Goal: Information Seeking & Learning: Learn about a topic

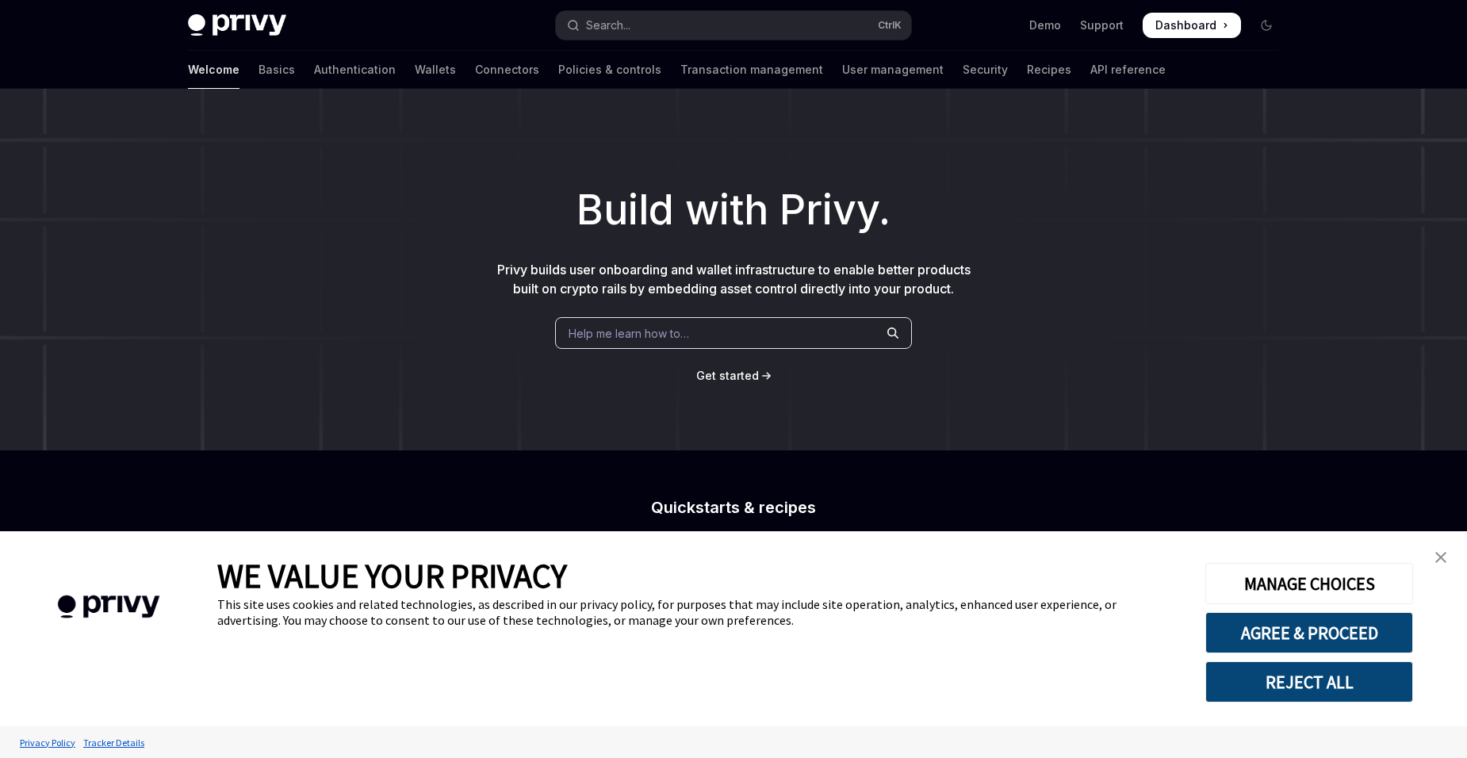
click at [1438, 546] on link "close banner" at bounding box center [1441, 558] width 32 height 32
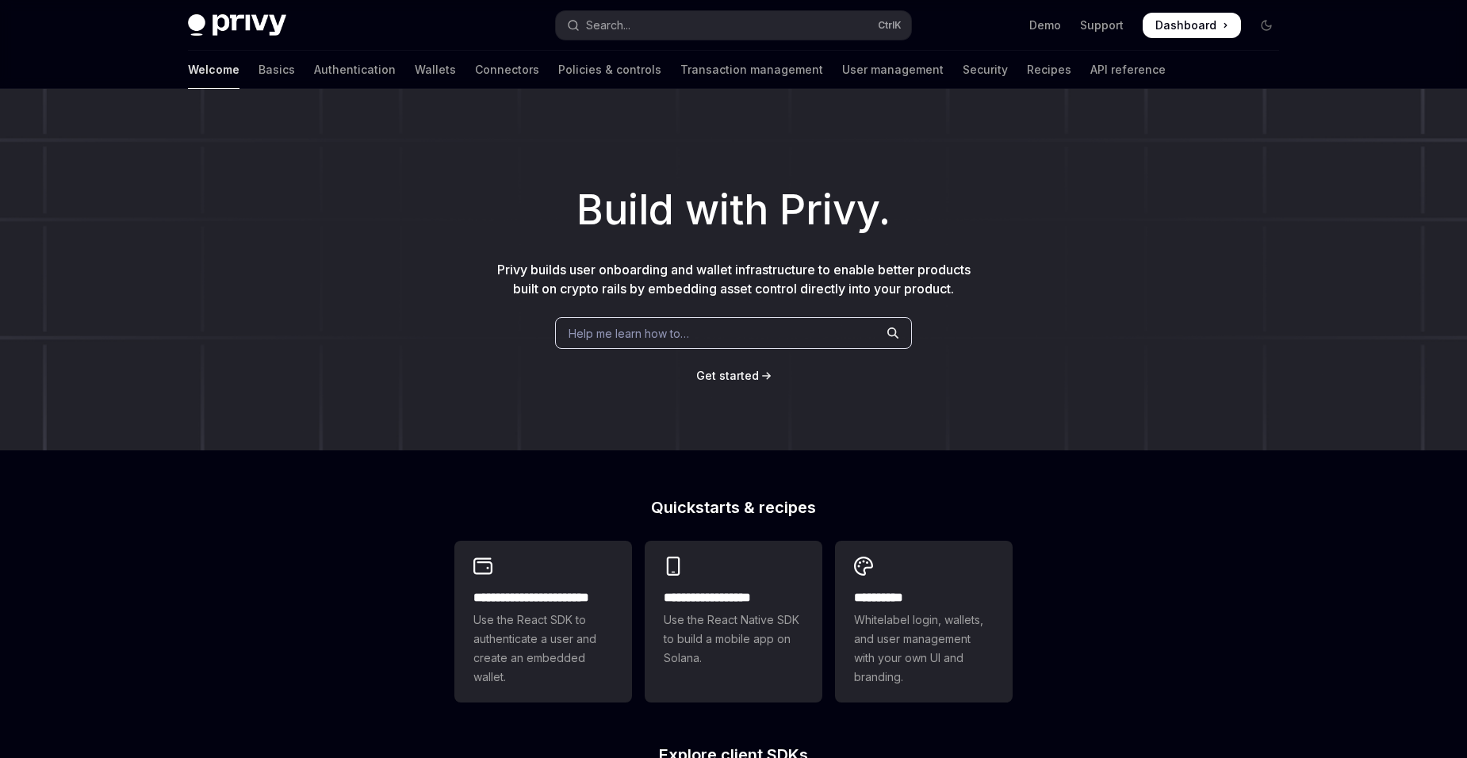
click at [185, 70] on div "Welcome Basics Authentication Wallets Connectors Policies & controls Transactio…" at bounding box center [733, 70] width 1167 height 38
click at [259, 70] on link "Basics" at bounding box center [277, 70] width 36 height 38
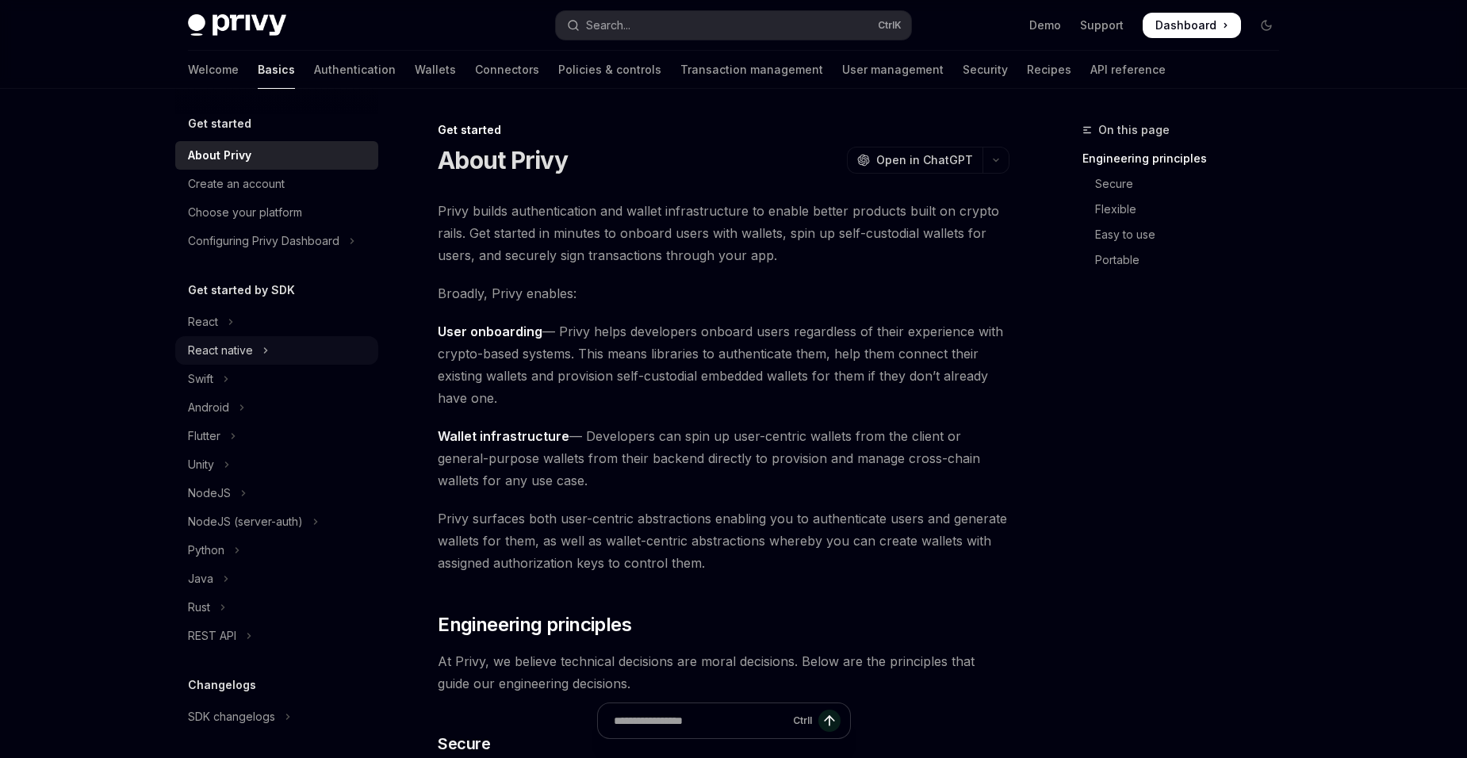
click at [297, 341] on button "React native" at bounding box center [276, 350] width 203 height 29
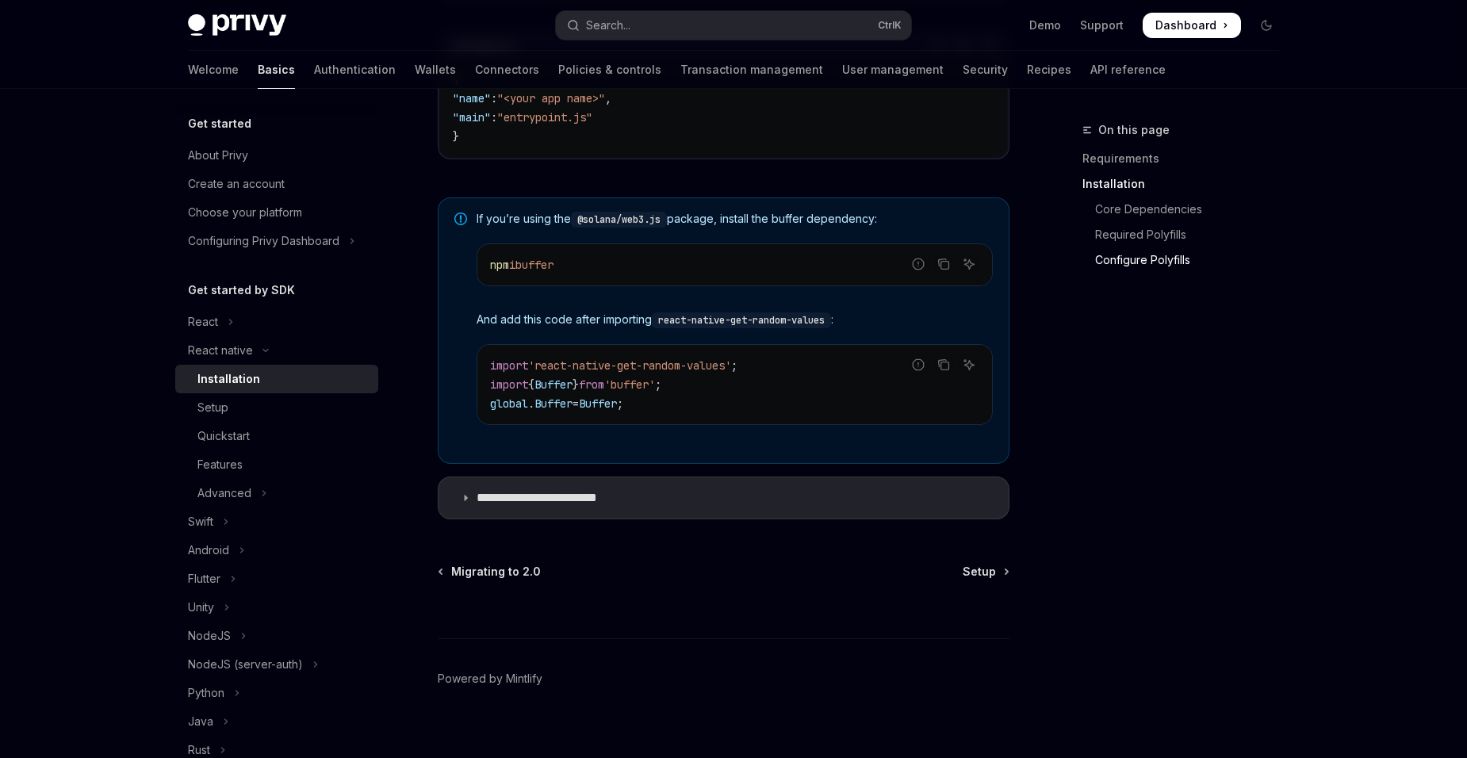
scroll to position [1110, 0]
click at [255, 395] on link "Setup" at bounding box center [276, 407] width 203 height 29
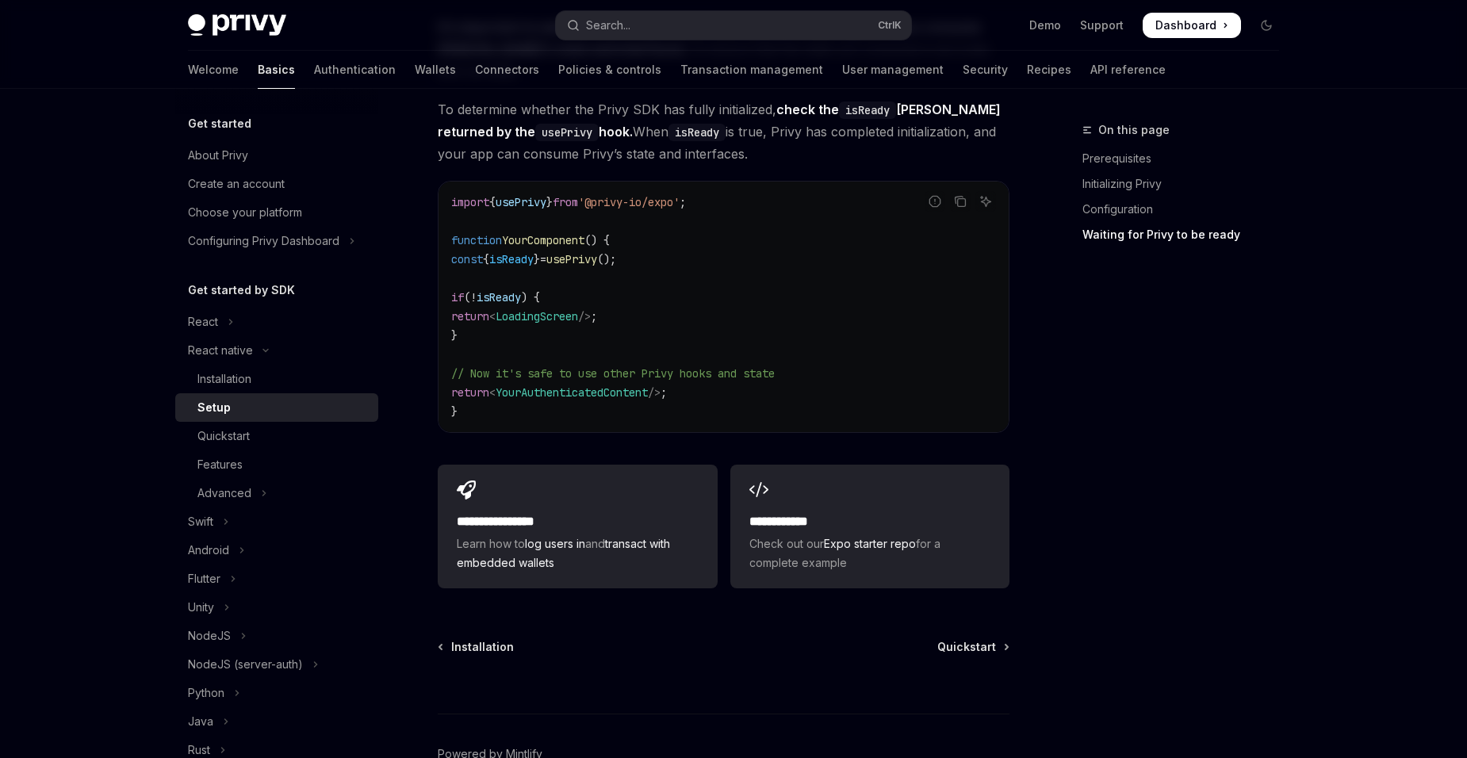
scroll to position [1355, 0]
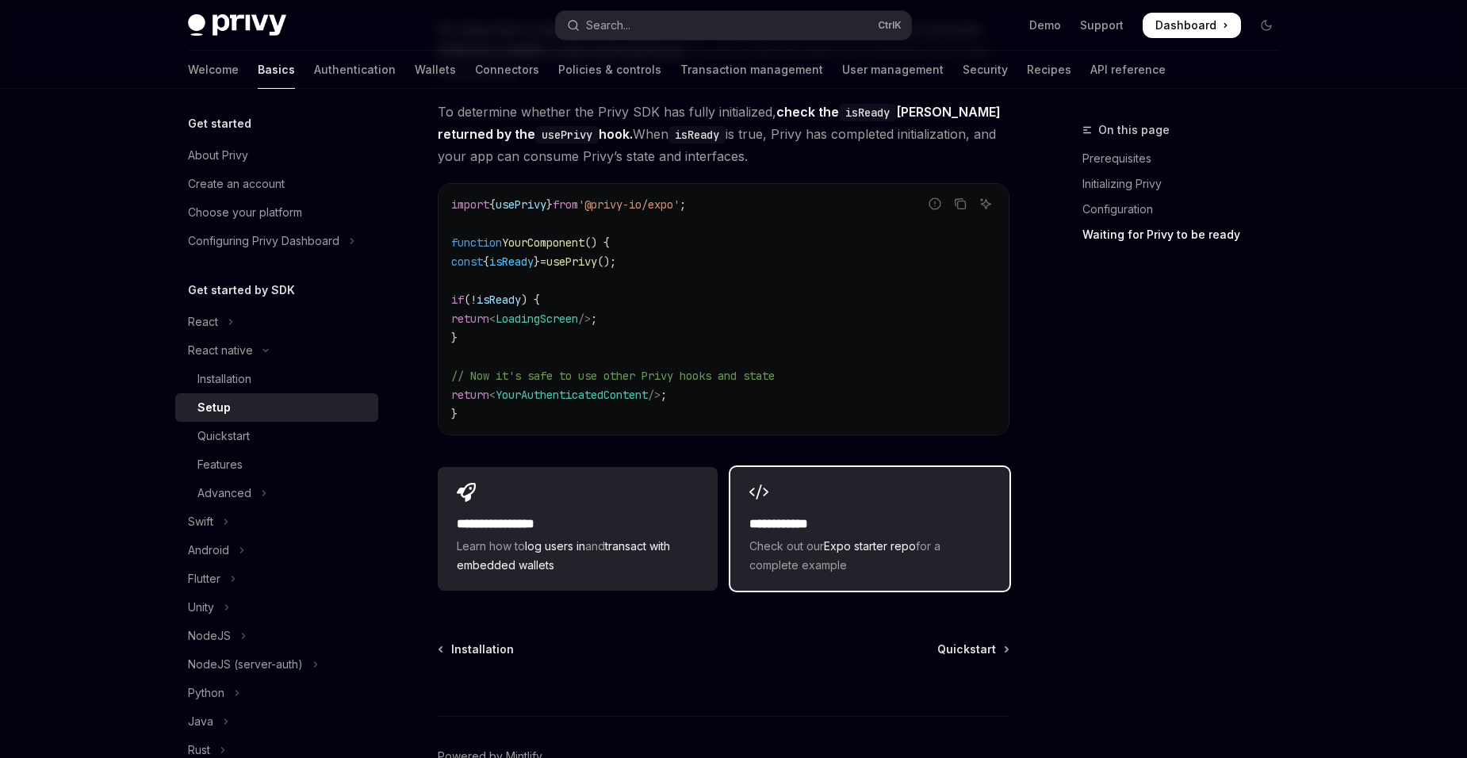
click at [889, 539] on link "Expo starter repo" at bounding box center [870, 545] width 92 height 13
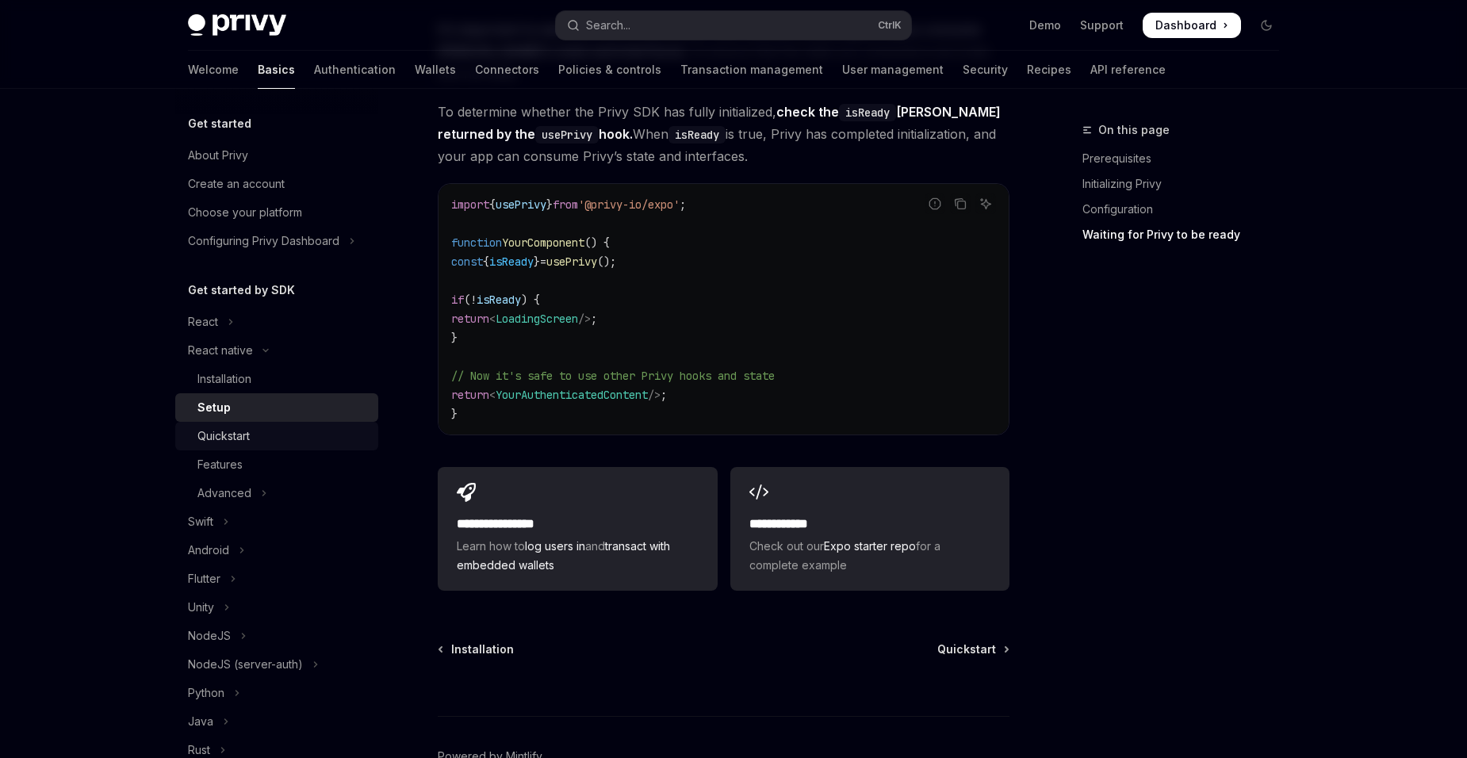
click at [255, 444] on div "Quickstart" at bounding box center [282, 436] width 171 height 19
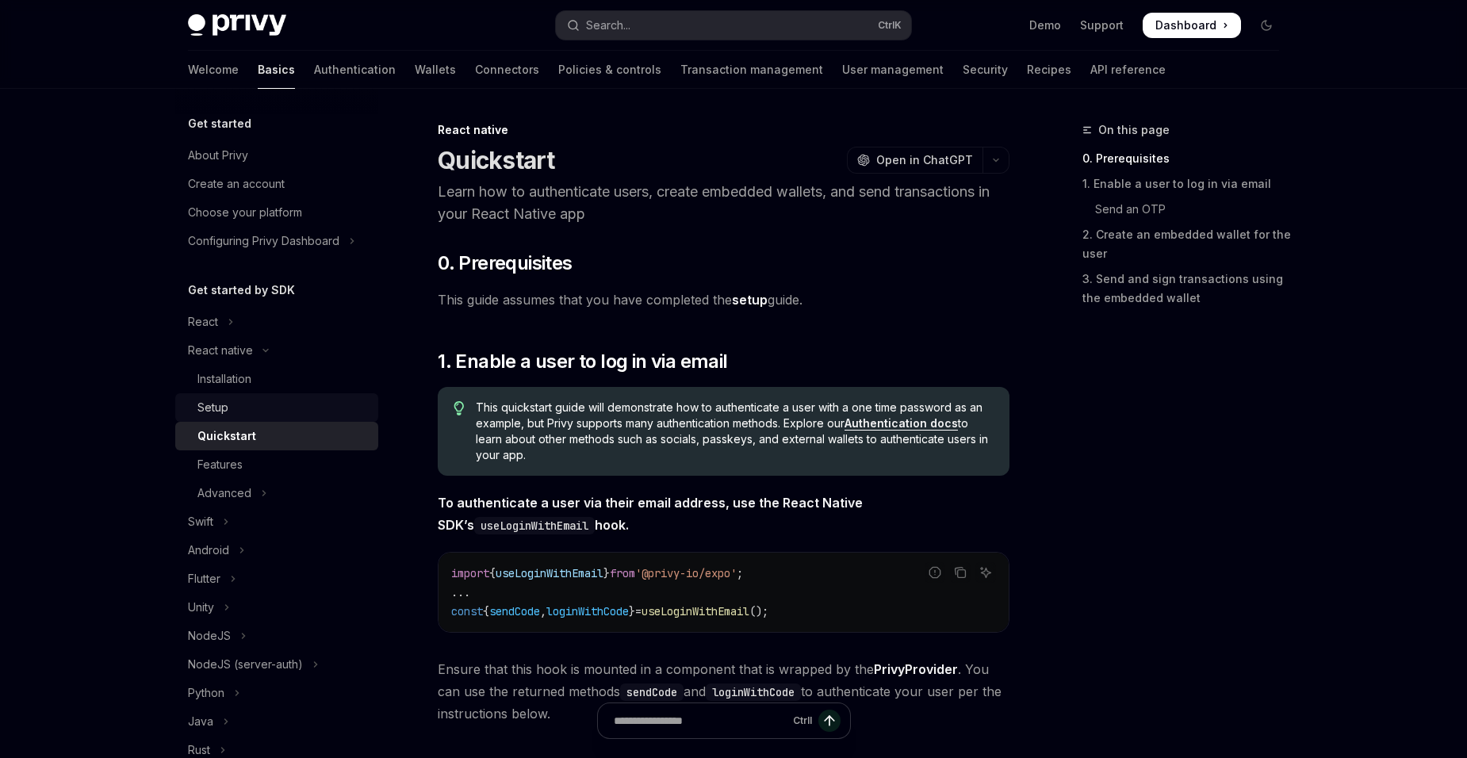
click at [267, 405] on div "Setup" at bounding box center [282, 407] width 171 height 19
type textarea "*"
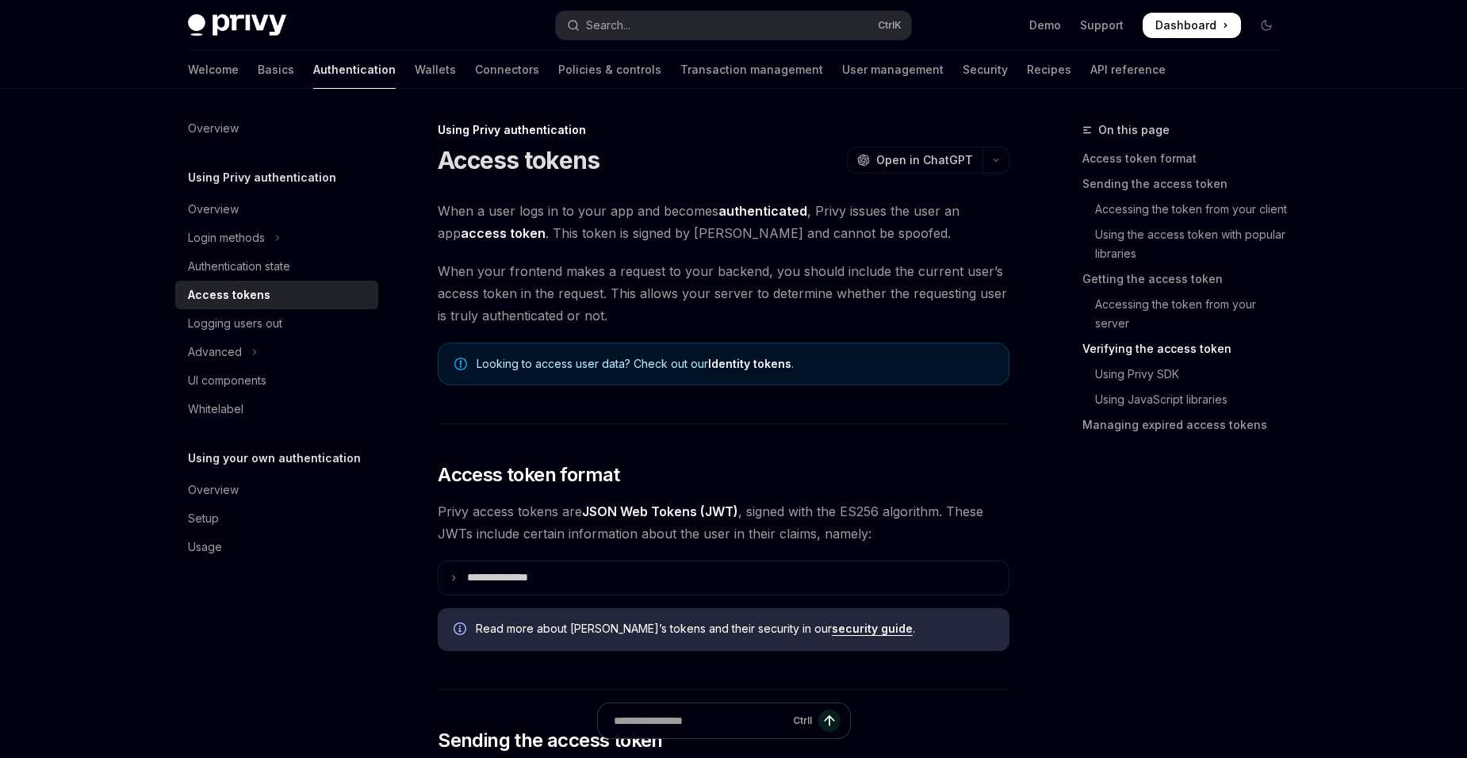
scroll to position [2288, 0]
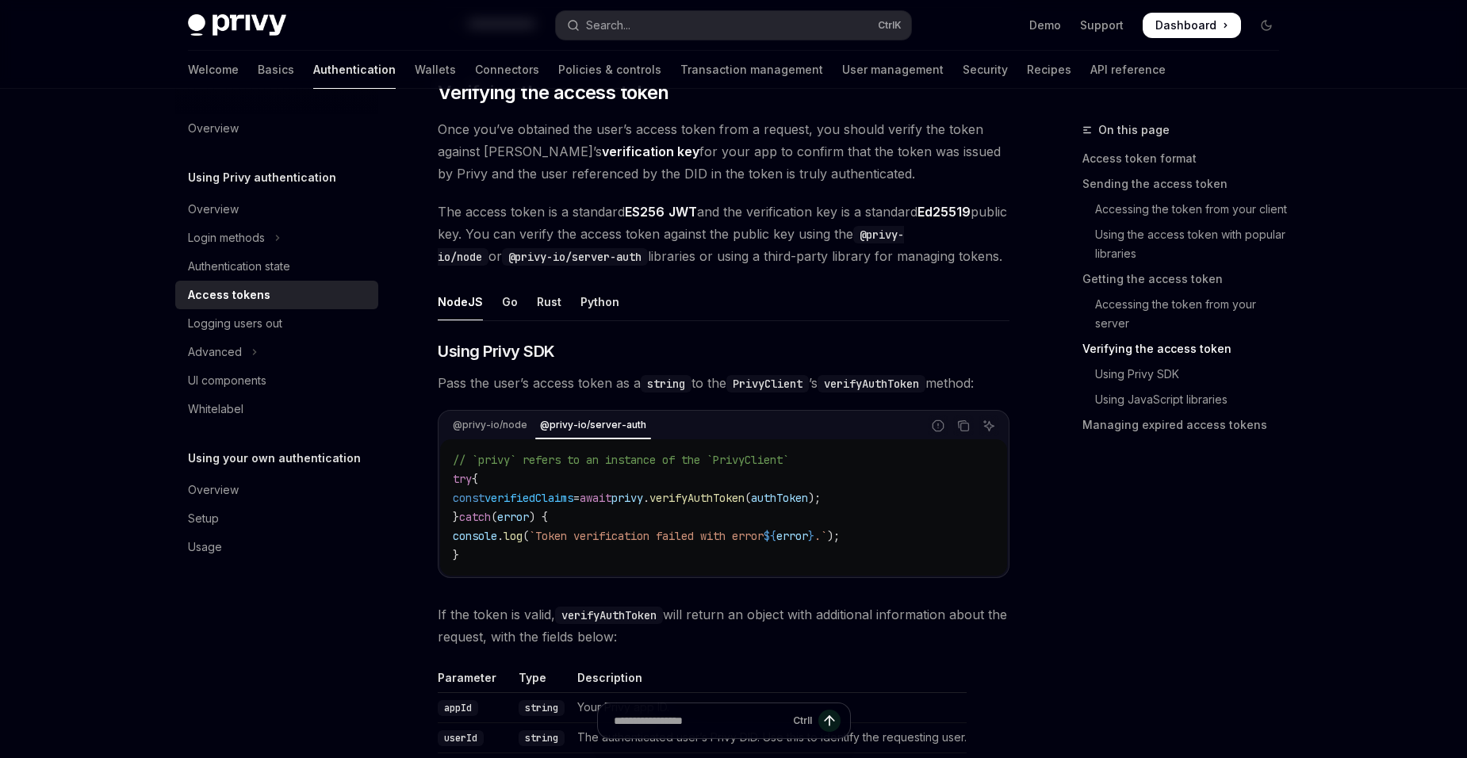
type textarea "*"
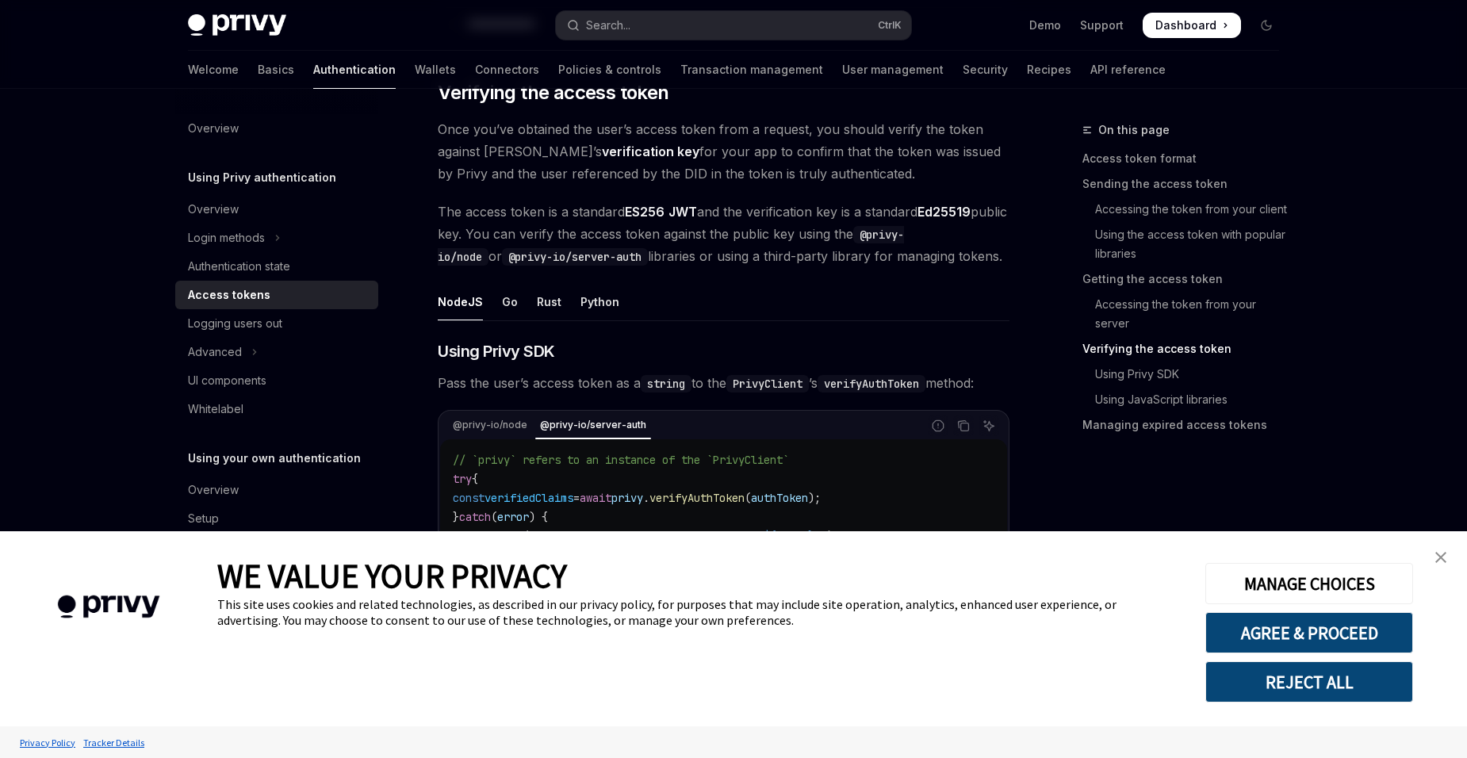
click at [1447, 564] on link "close banner" at bounding box center [1441, 558] width 32 height 32
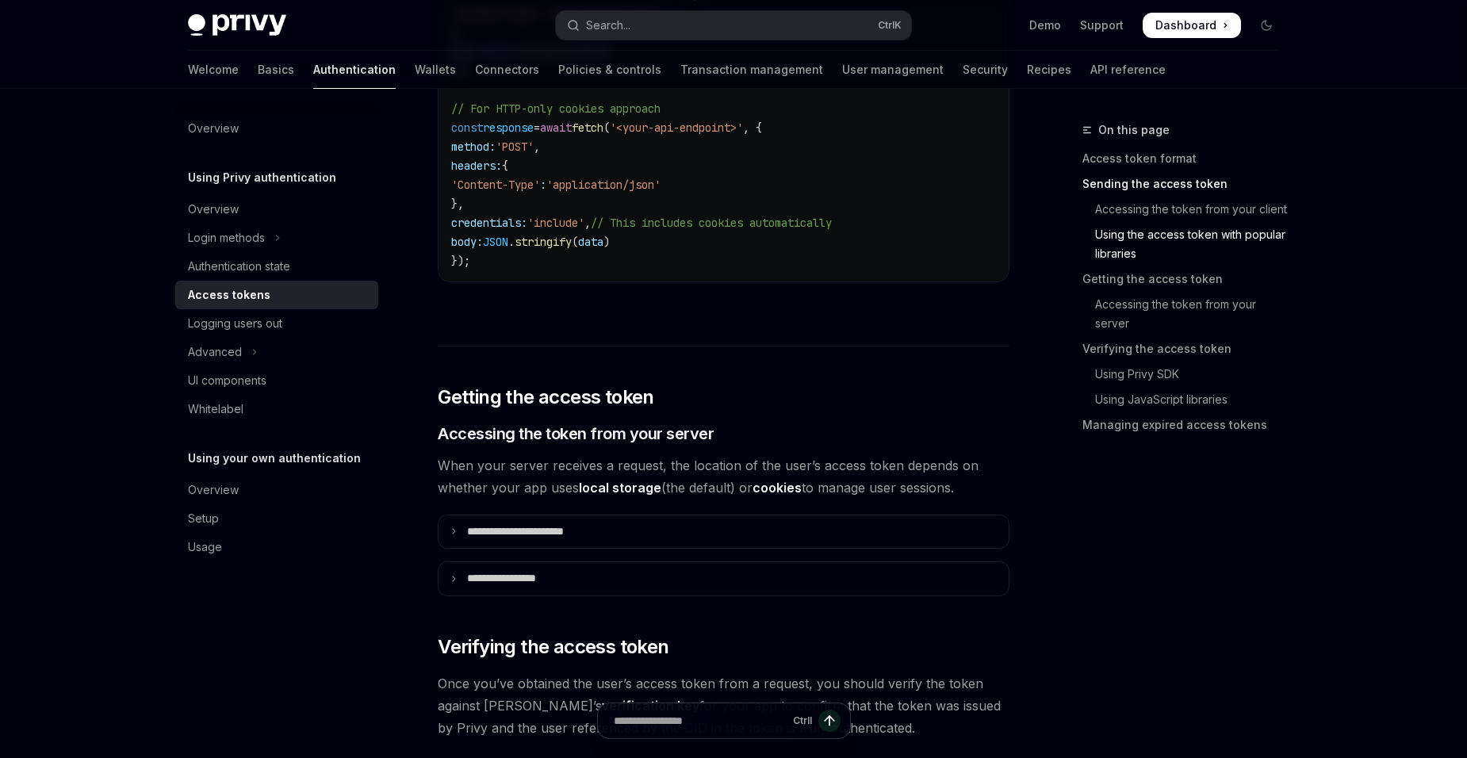
scroll to position [1733, 0]
click at [713, 29] on button "Search... Ctrl K" at bounding box center [733, 25] width 355 height 29
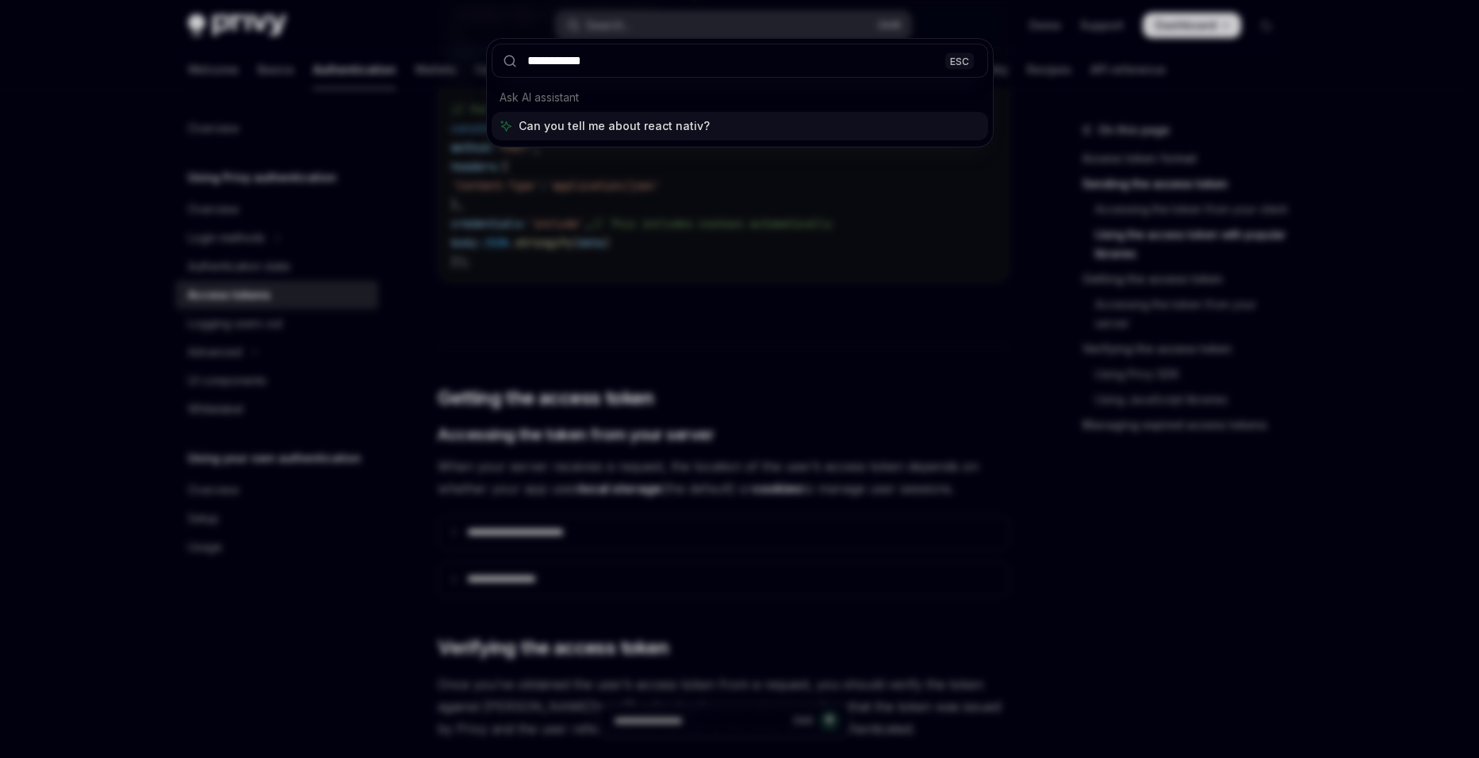
type input "**********"
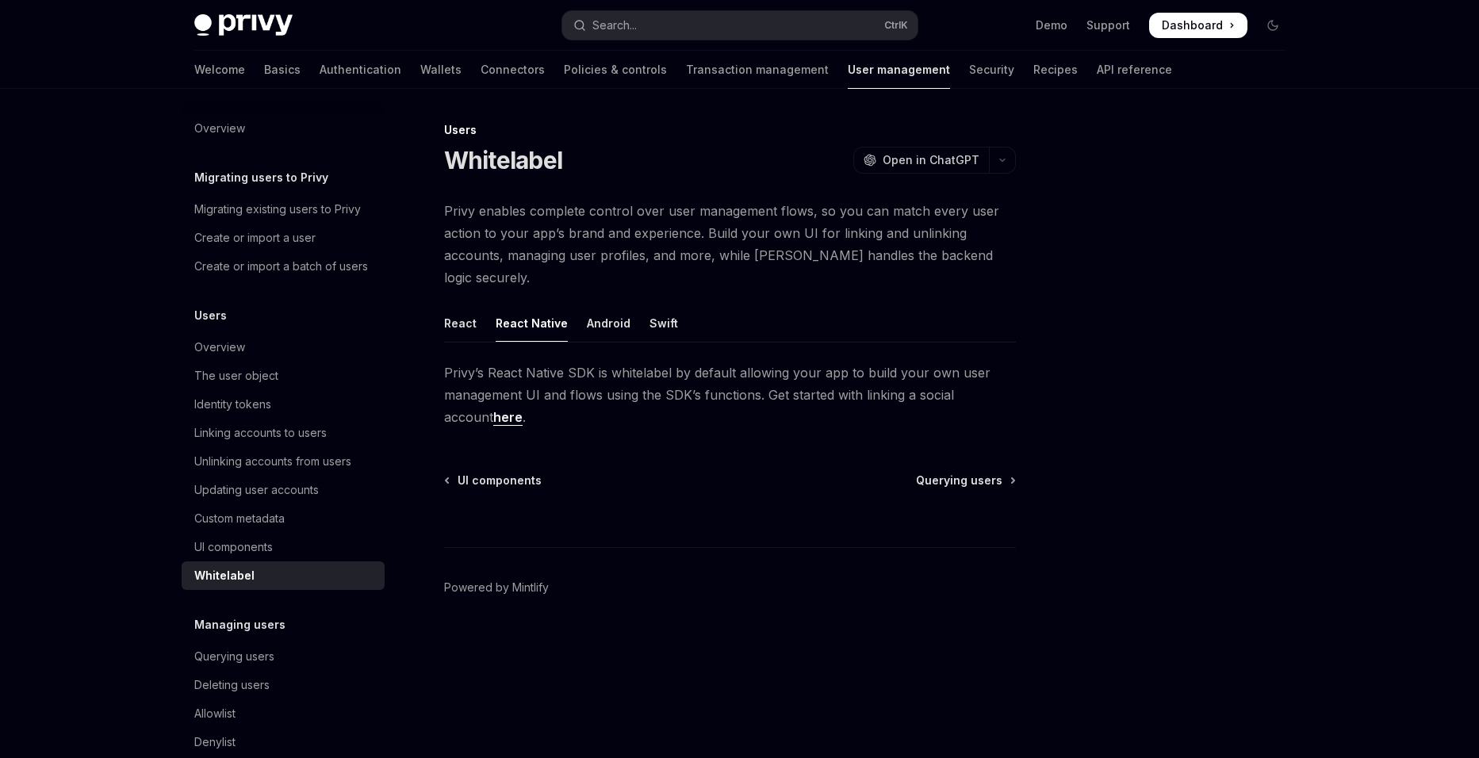
click at [493, 409] on link "here" at bounding box center [507, 417] width 29 height 17
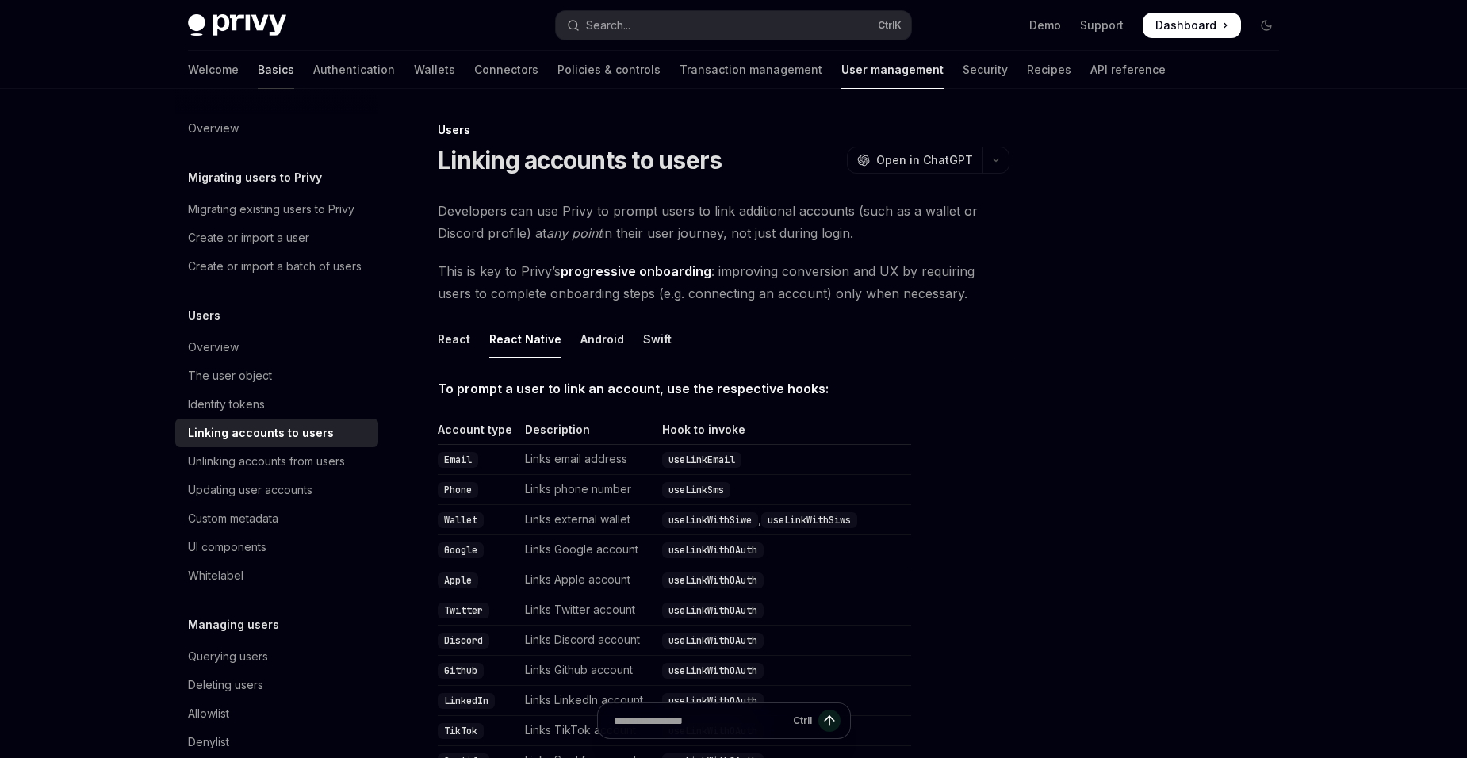
click at [258, 67] on link "Basics" at bounding box center [276, 70] width 36 height 38
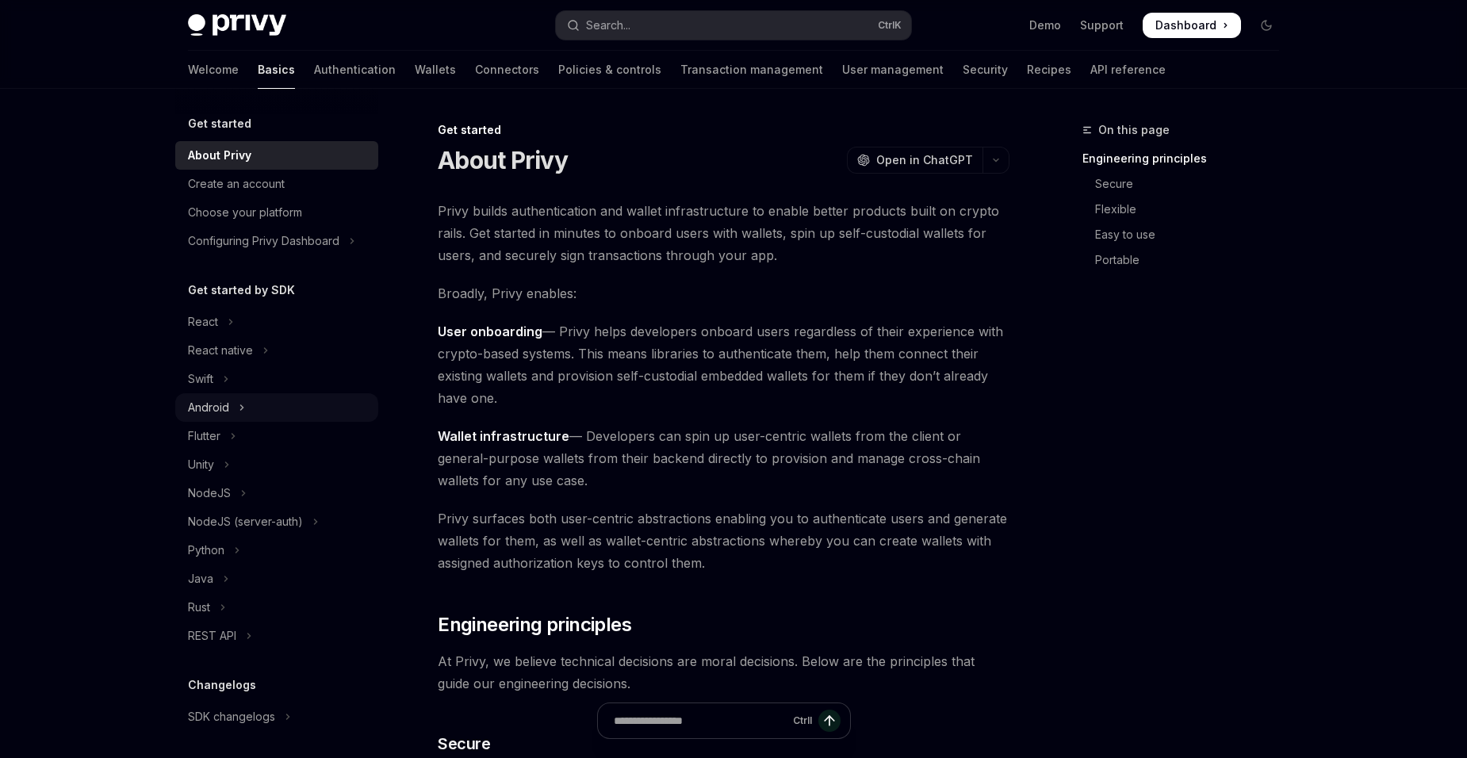
click at [275, 416] on button "Android" at bounding box center [276, 407] width 203 height 29
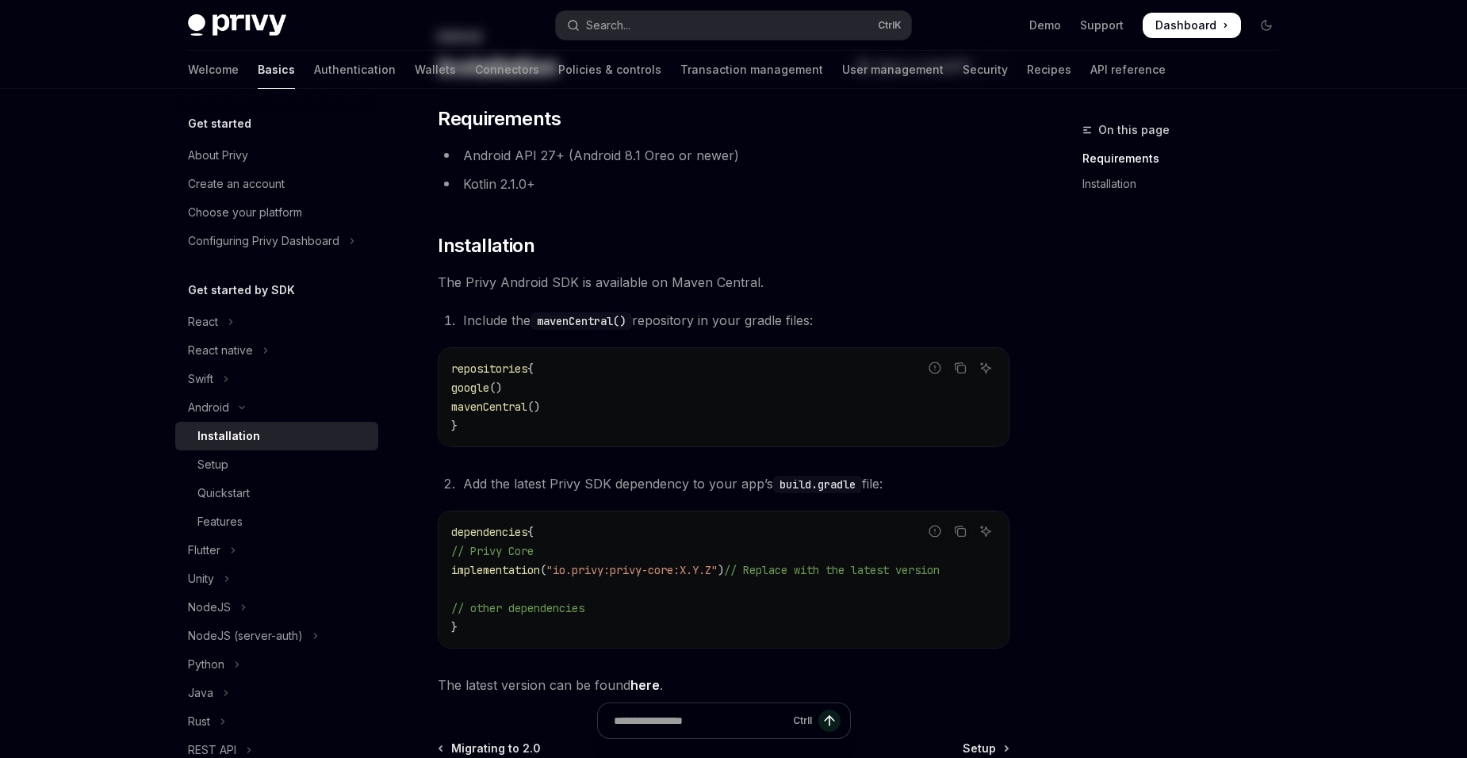
scroll to position [159, 0]
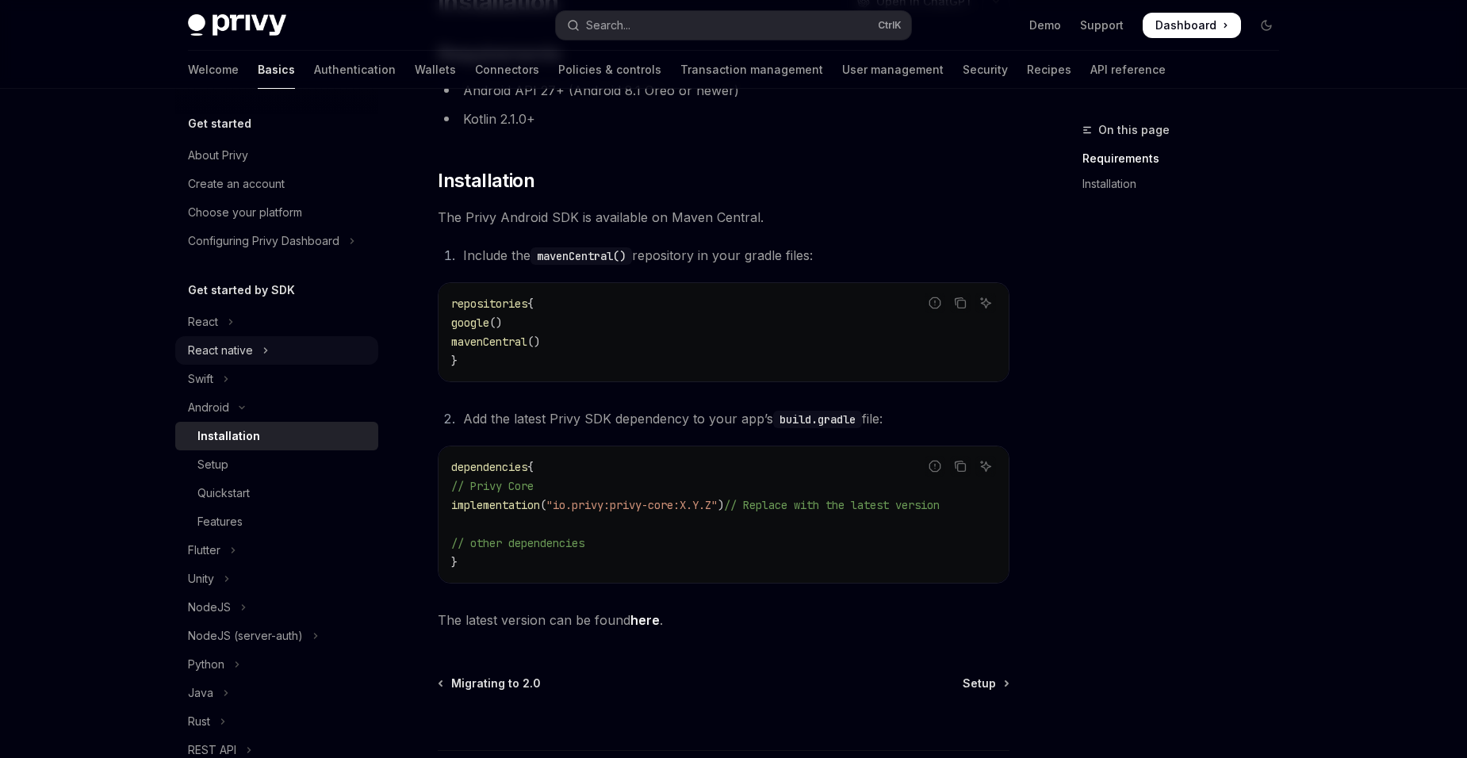
click at [259, 357] on button "React native" at bounding box center [276, 350] width 203 height 29
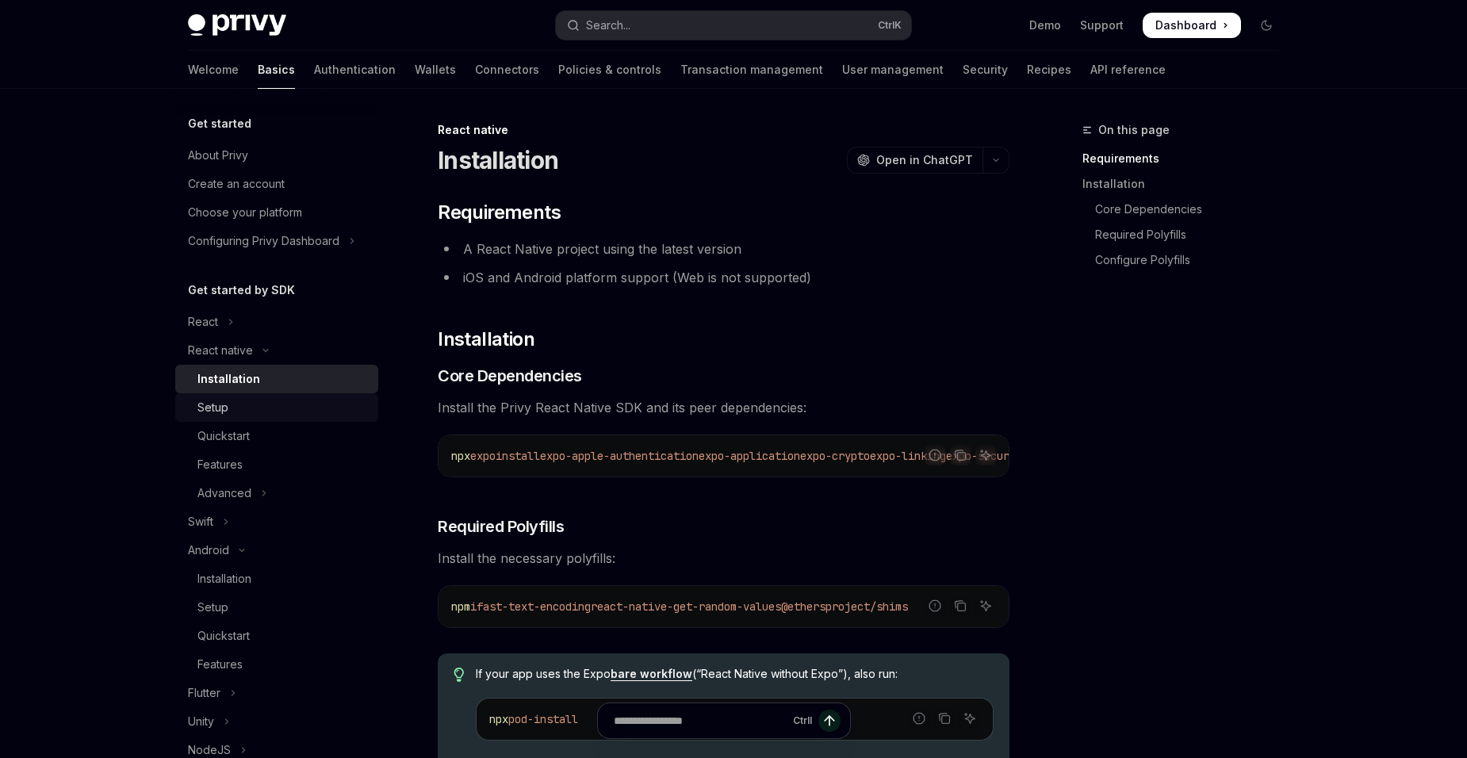
click at [319, 420] on link "Setup" at bounding box center [276, 407] width 203 height 29
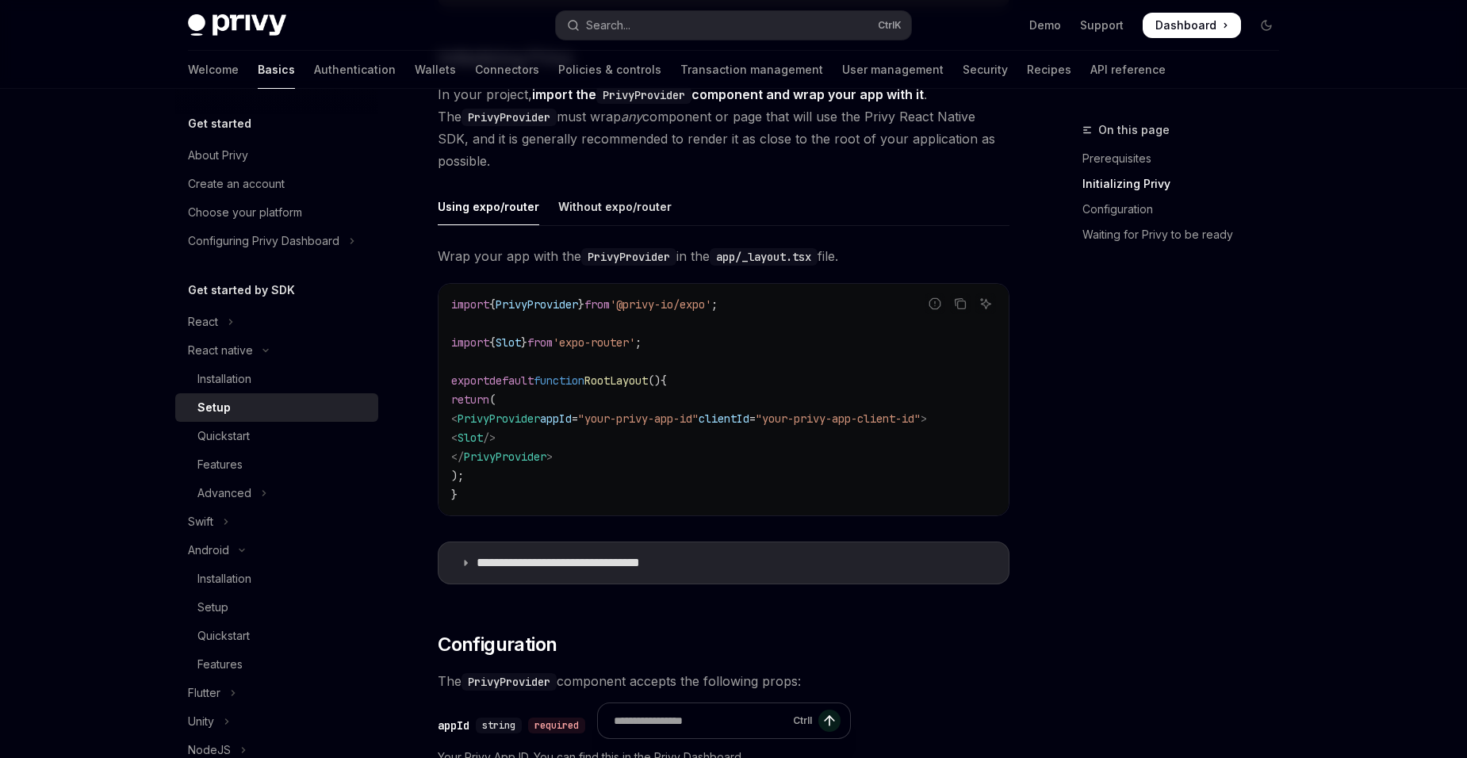
scroll to position [317, 0]
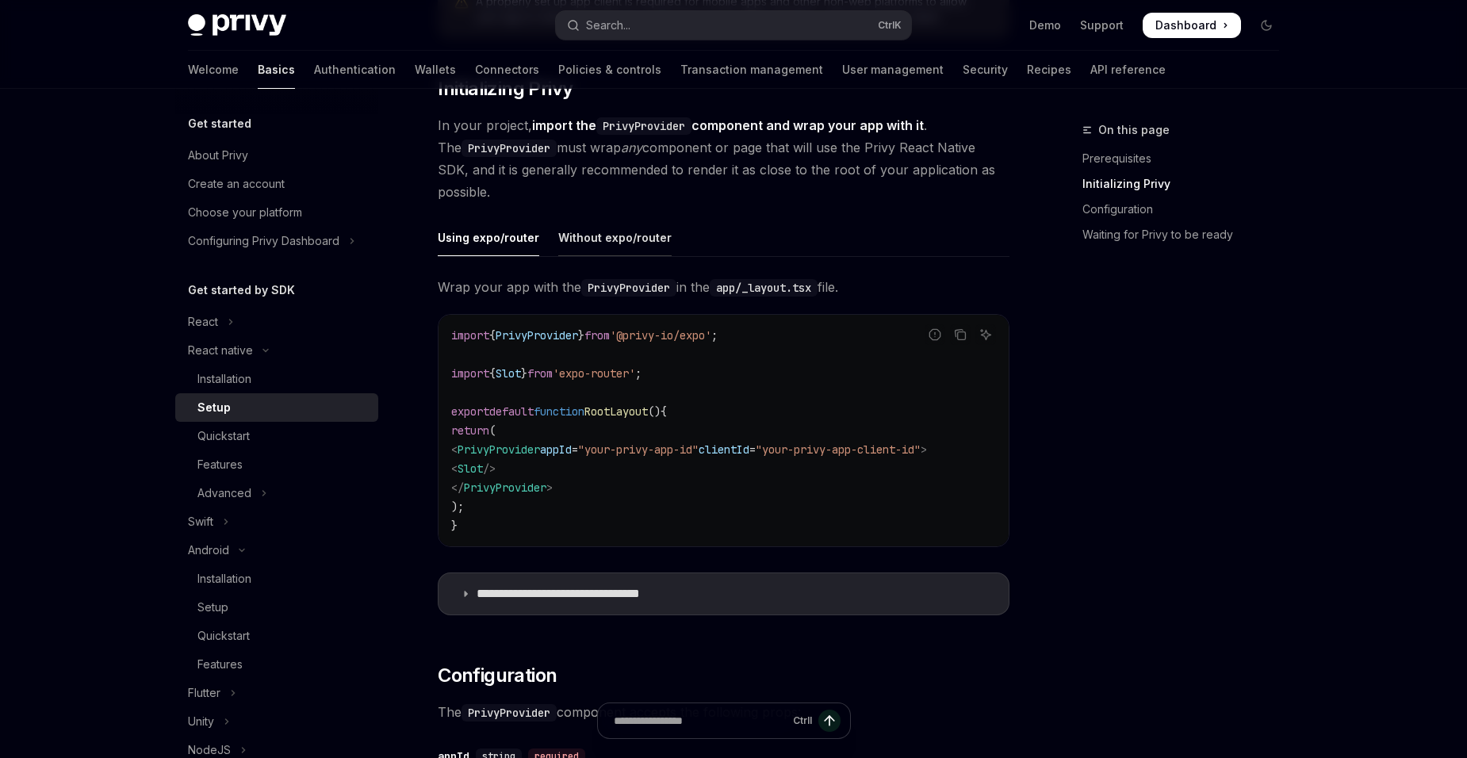
click at [639, 244] on div "Without expo/router" at bounding box center [614, 237] width 113 height 37
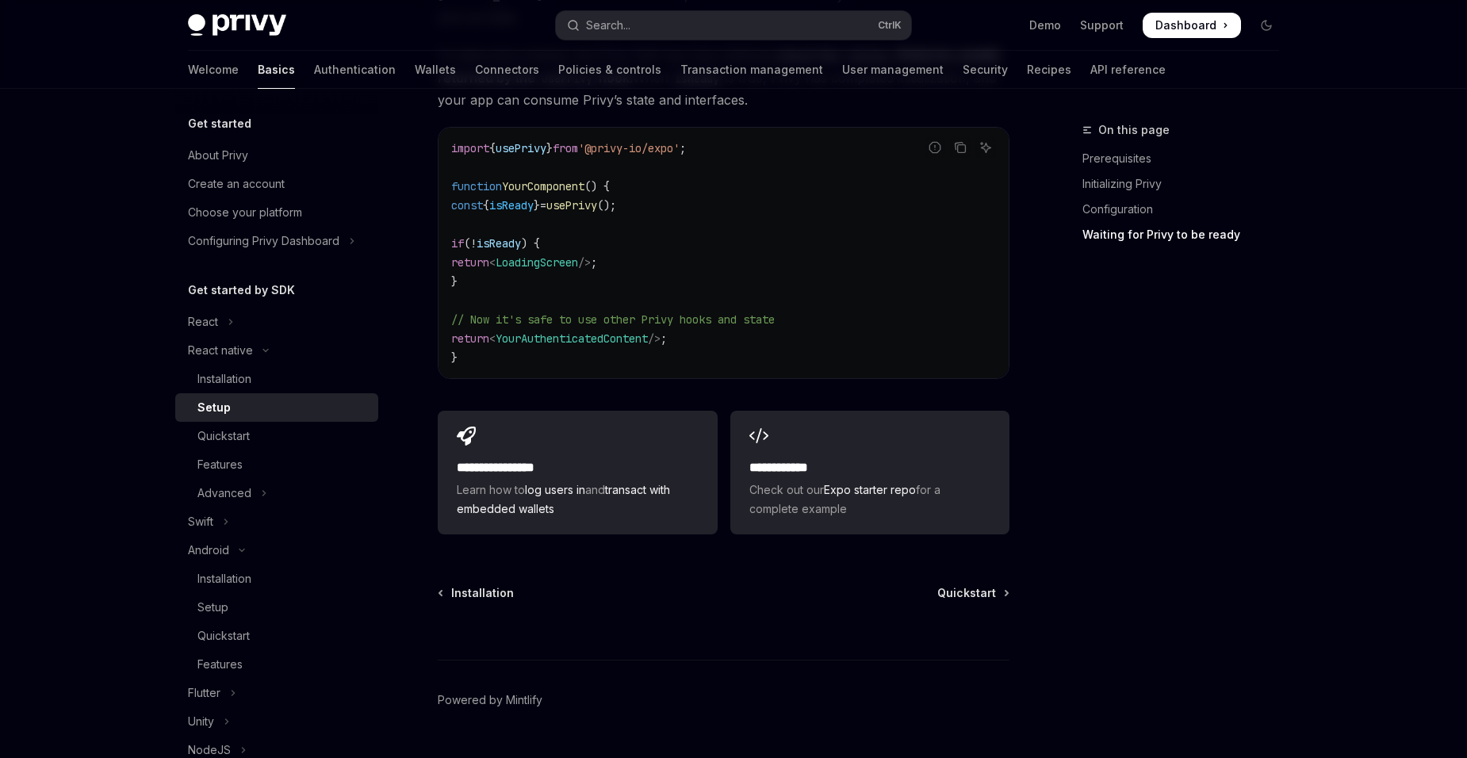
scroll to position [1382, 0]
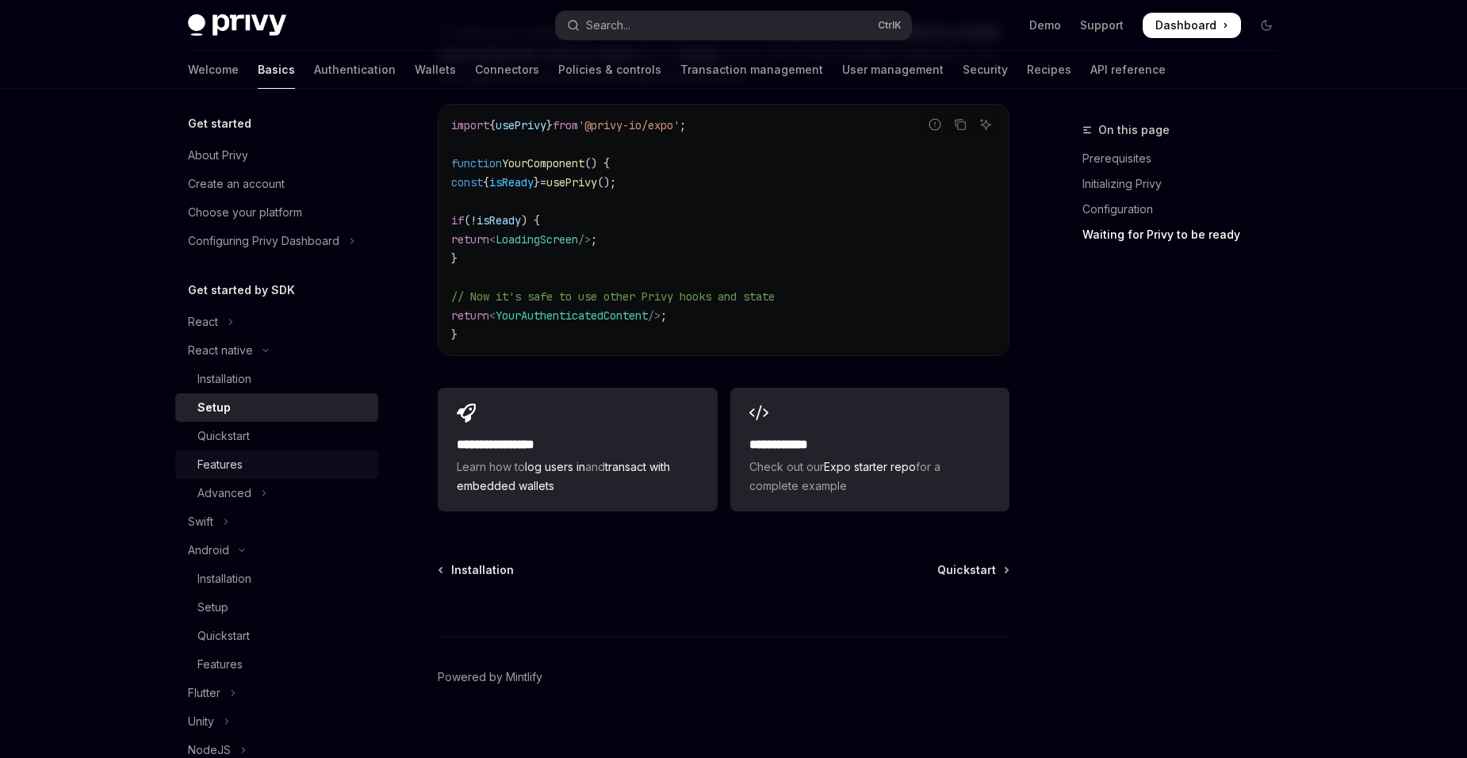
click at [264, 452] on link "Features" at bounding box center [276, 464] width 203 height 29
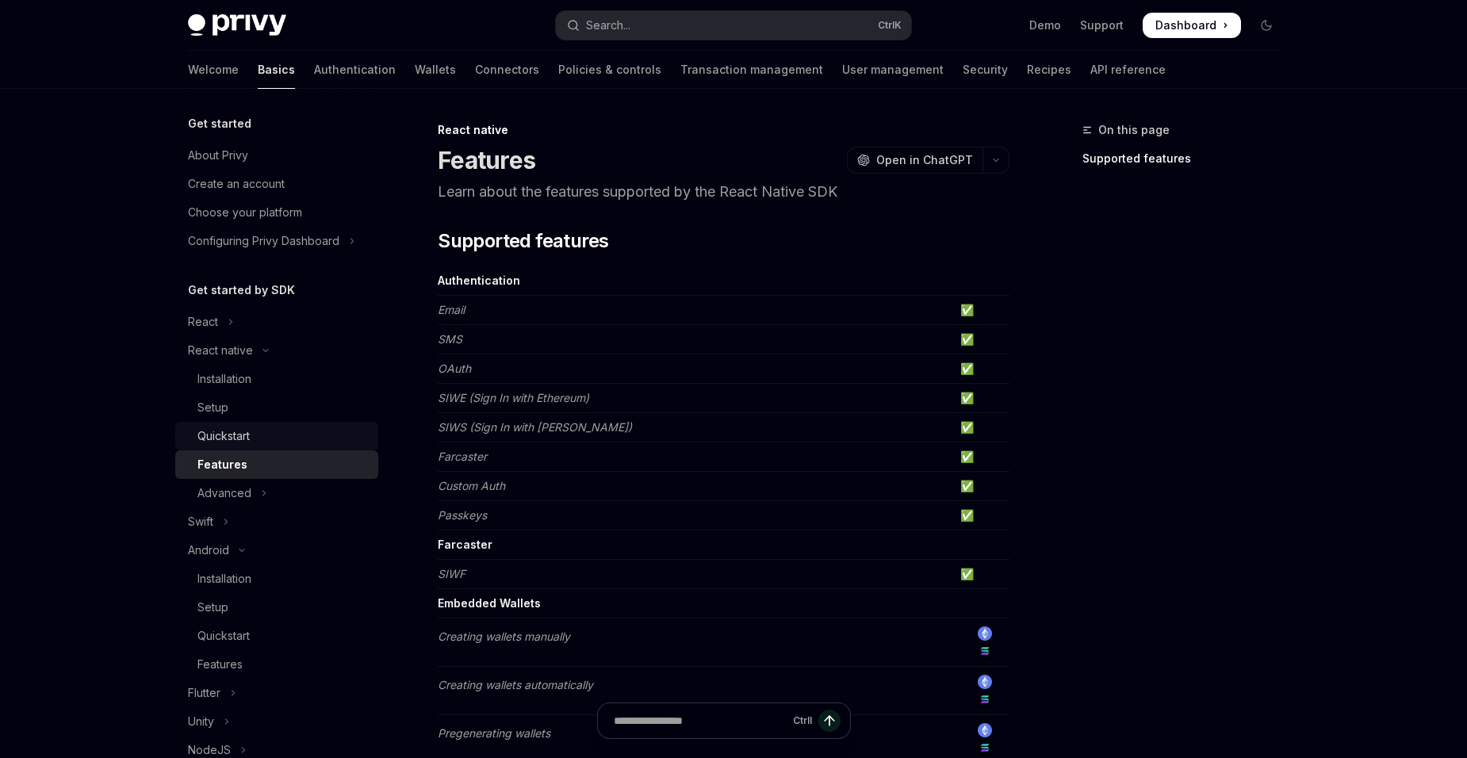
click at [274, 439] on div "Quickstart" at bounding box center [282, 436] width 171 height 19
type textarea "*"
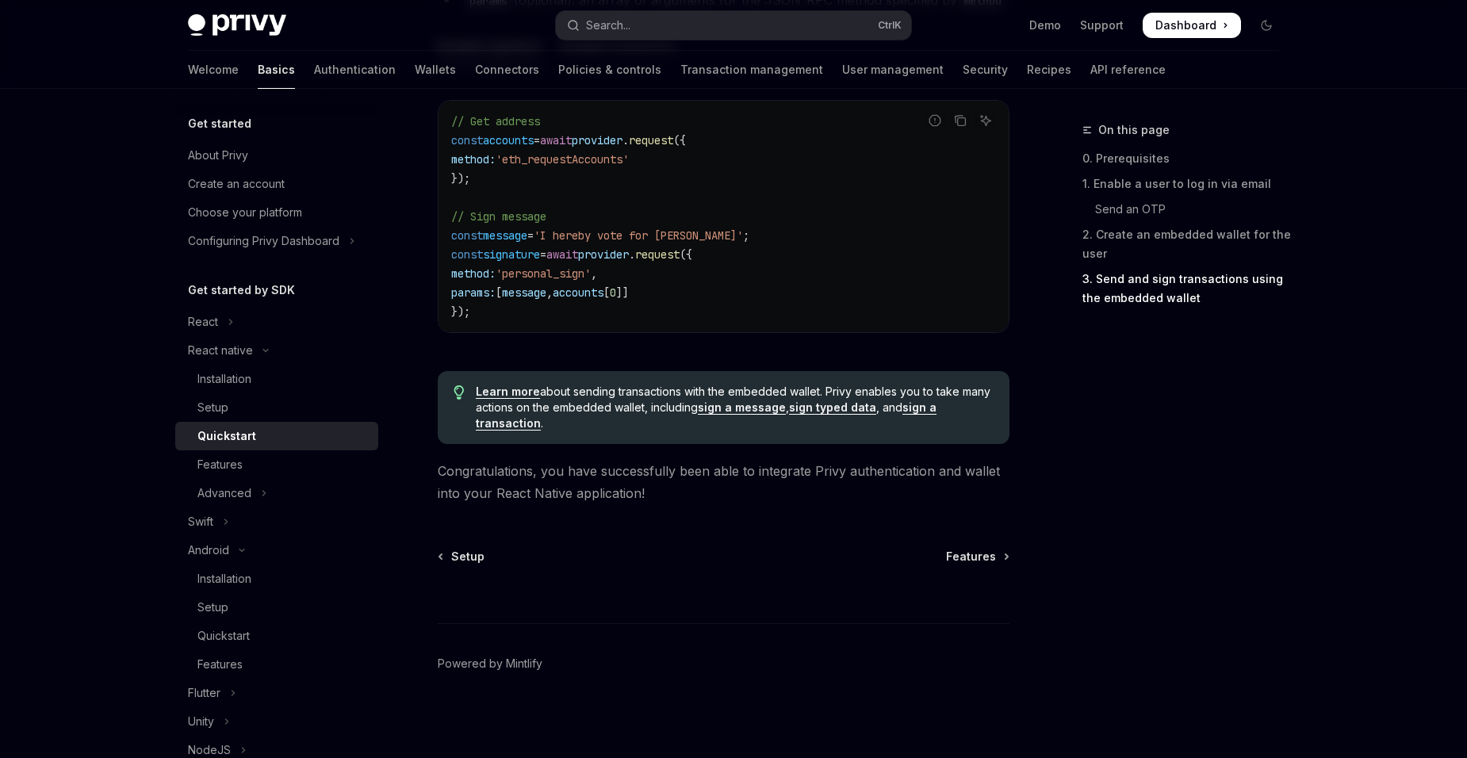
scroll to position [2361, 0]
